Goal: Transaction & Acquisition: Subscribe to service/newsletter

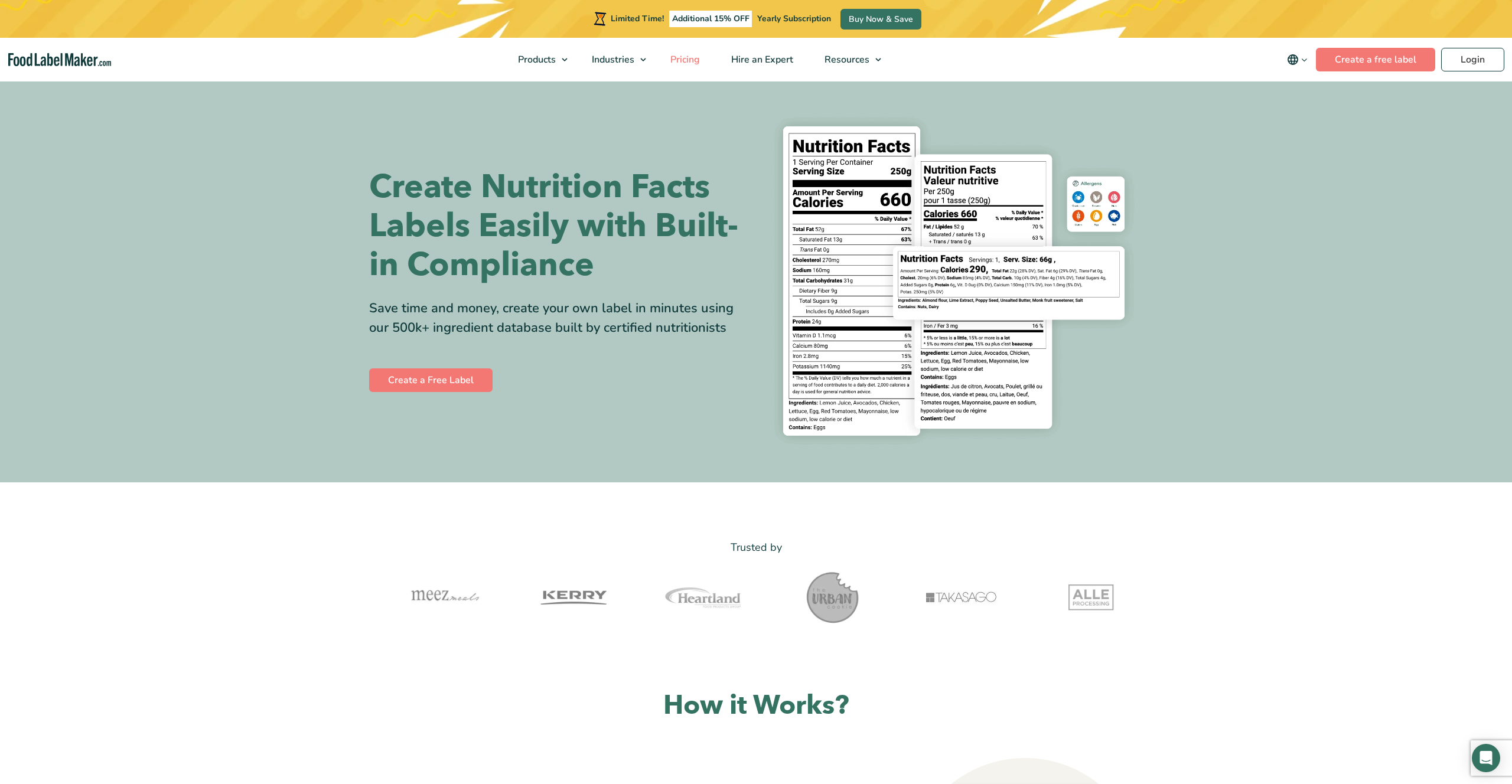
click at [690, 62] on span "Pricing" at bounding box center [683, 59] width 34 height 13
